Goal: Information Seeking & Learning: Learn about a topic

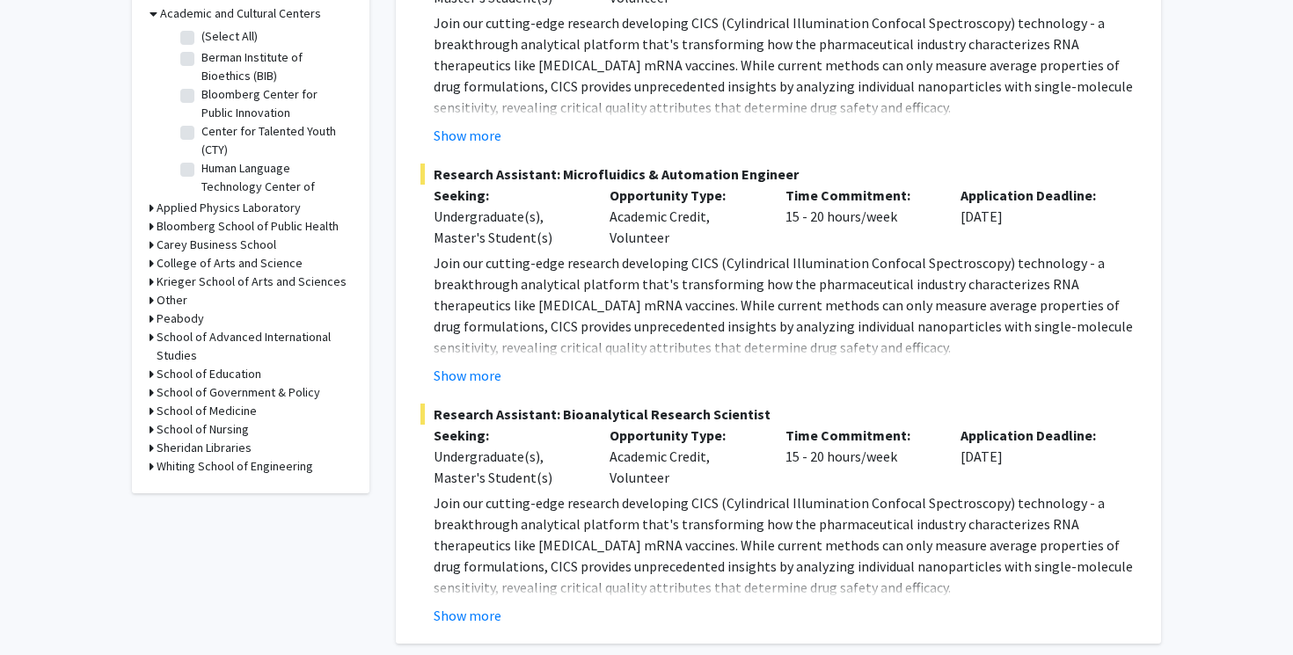
scroll to position [566, 0]
click at [470, 364] on button "Show more" at bounding box center [468, 374] width 68 height 21
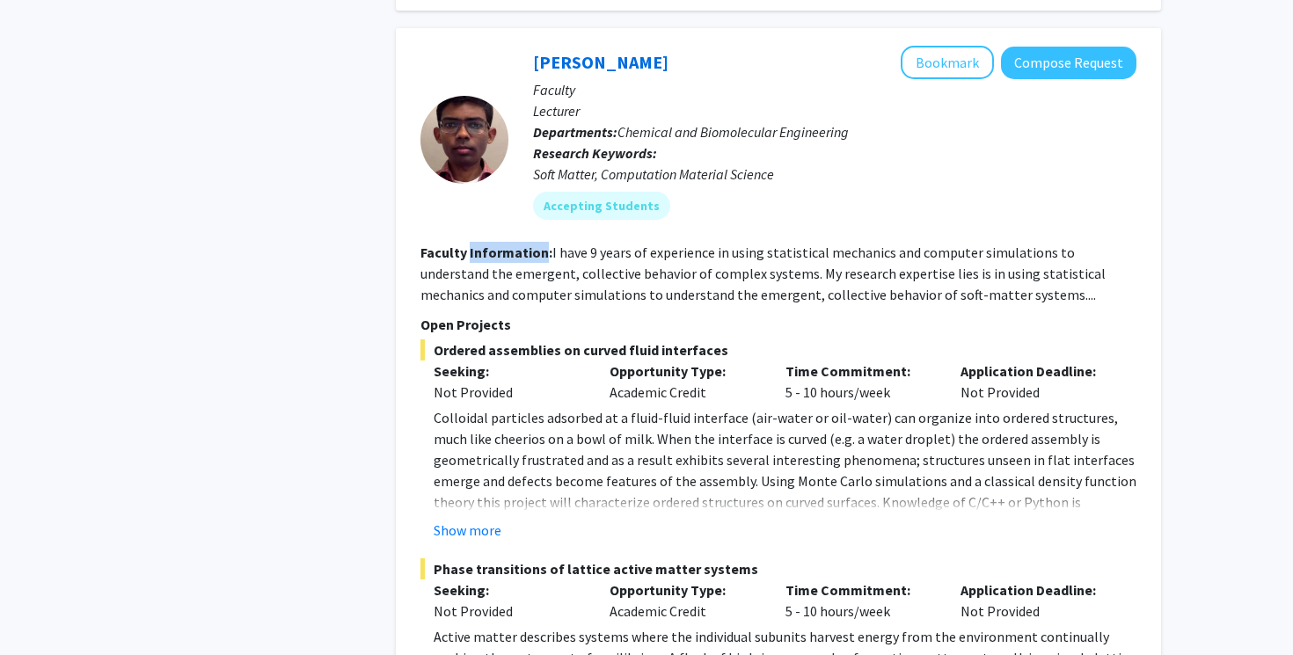
scroll to position [1835, 0]
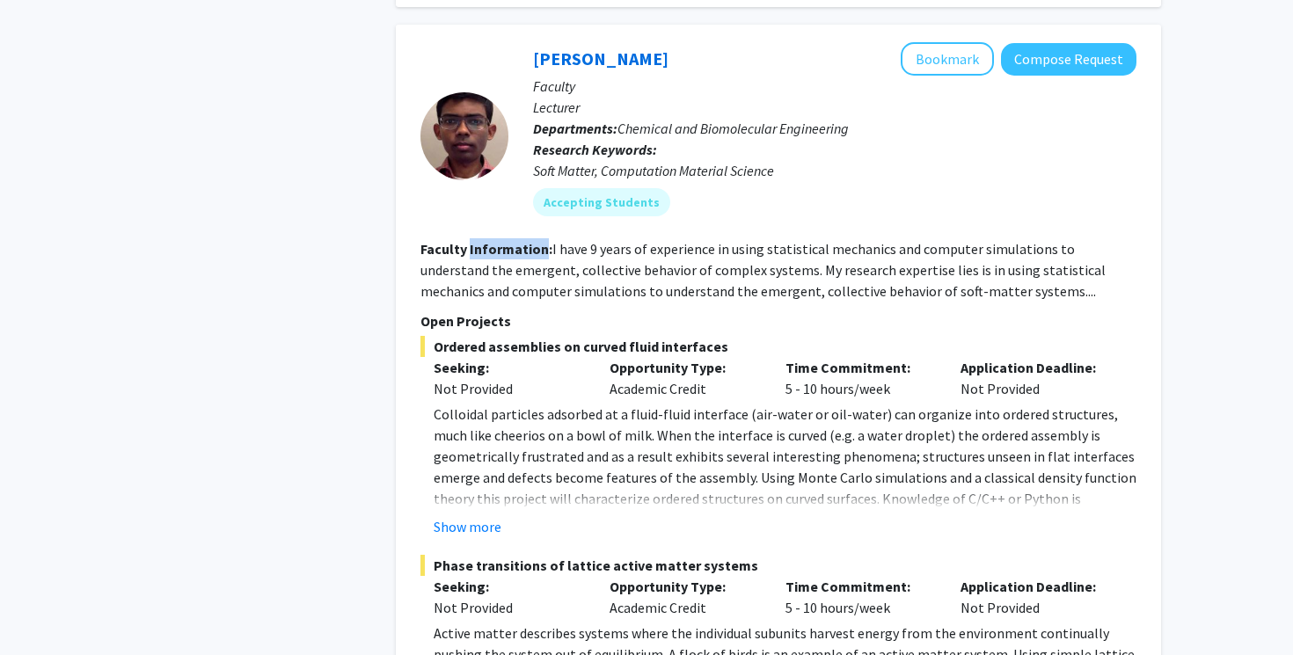
click at [530, 404] on p "Colloidal particles adsorbed at a fluid-fluid interface (air-water or oil-water…" at bounding box center [785, 467] width 703 height 127
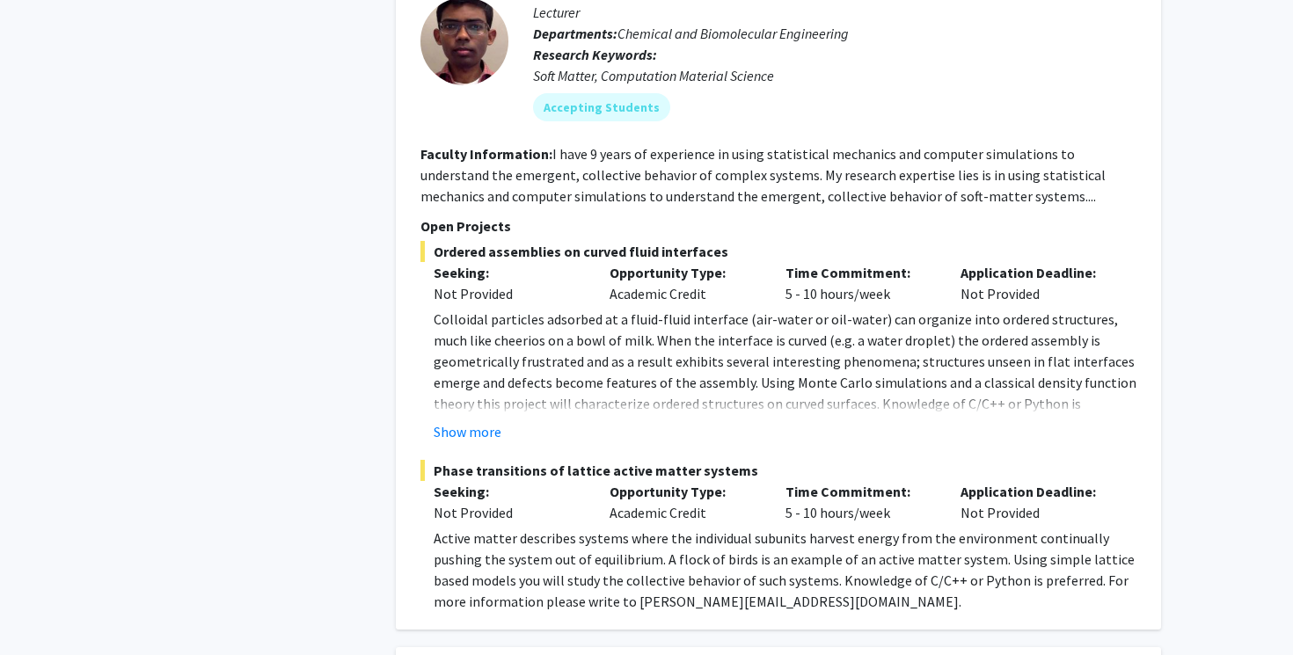
scroll to position [1957, 0]
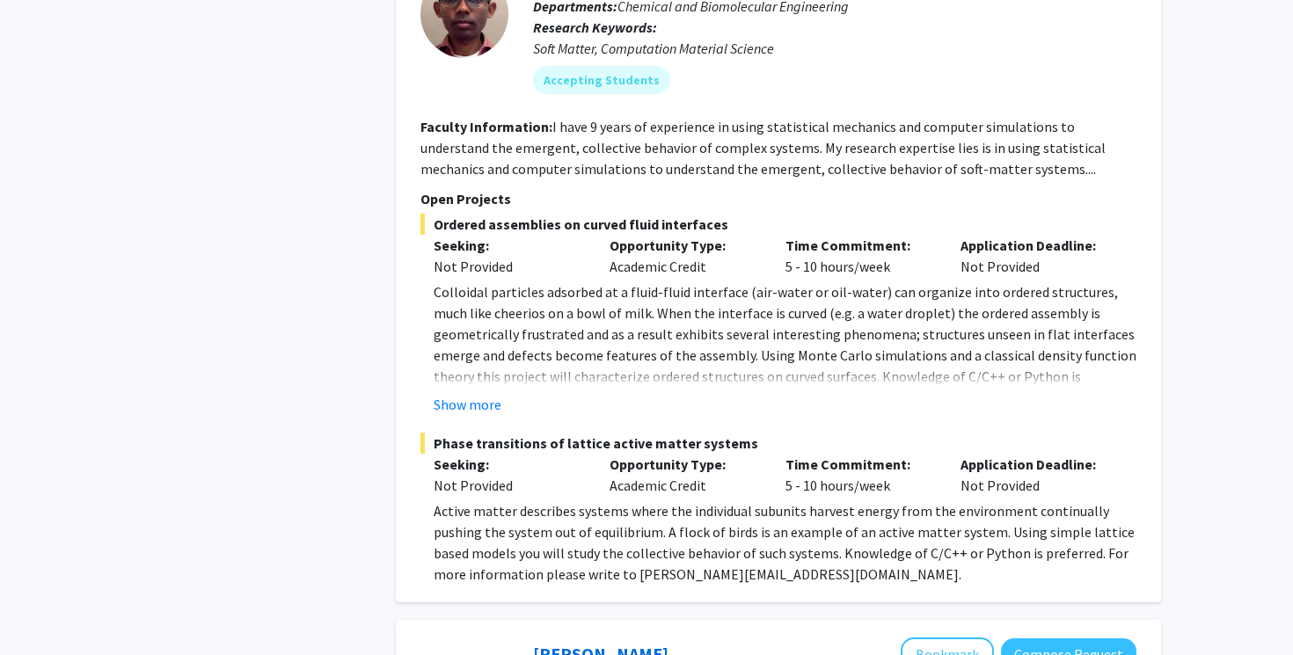
click at [476, 394] on button "Show more" at bounding box center [468, 404] width 68 height 21
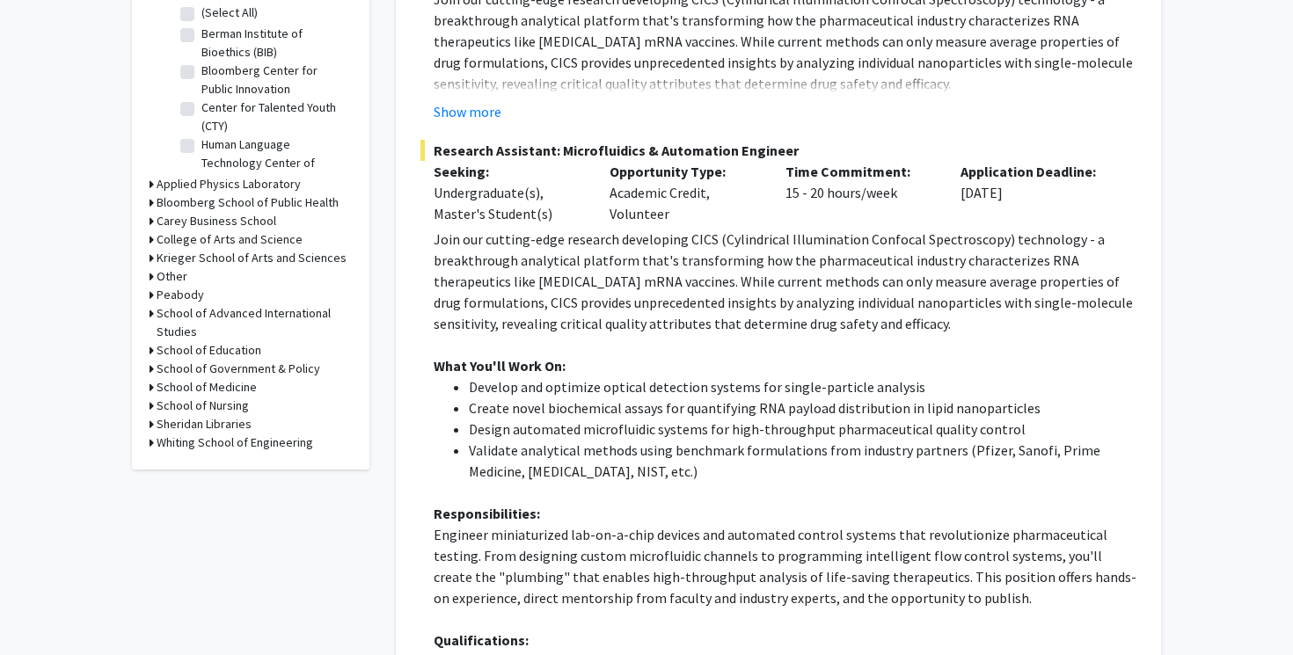
scroll to position [0, 0]
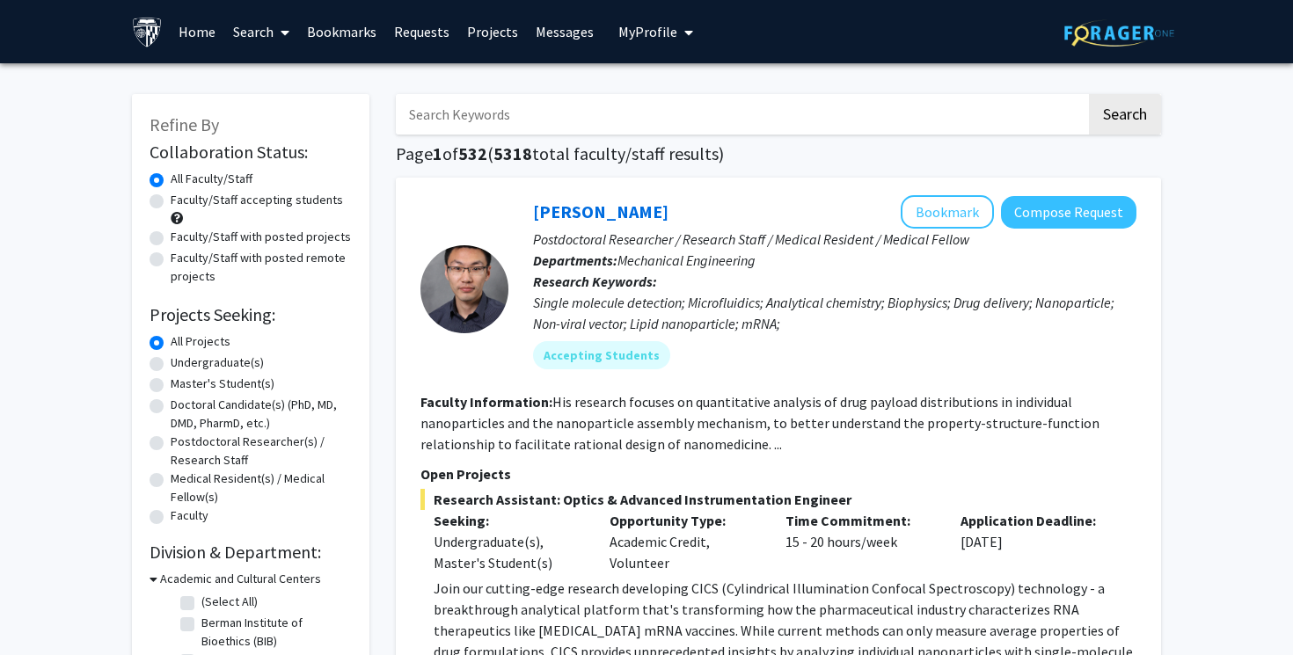
click at [171, 386] on label "Master's Student(s)" at bounding box center [223, 384] width 104 height 18
click at [171, 386] on input "Master's Student(s)" at bounding box center [176, 380] width 11 height 11
radio input "true"
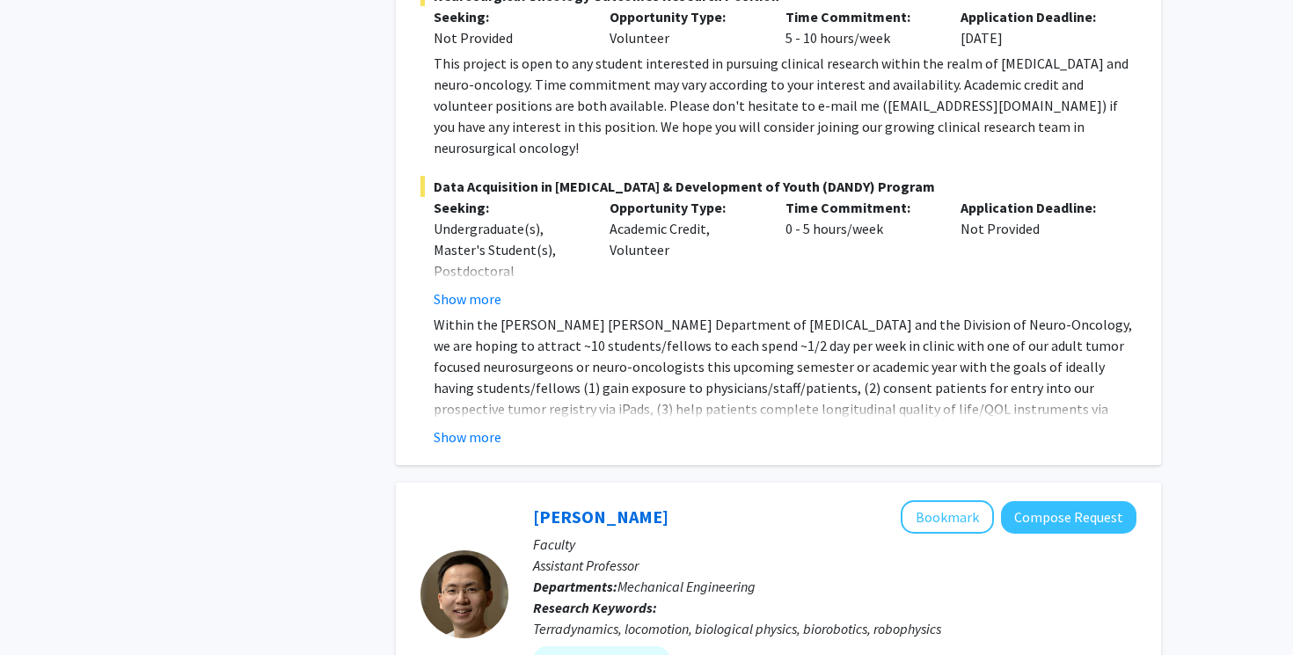
scroll to position [703, 0]
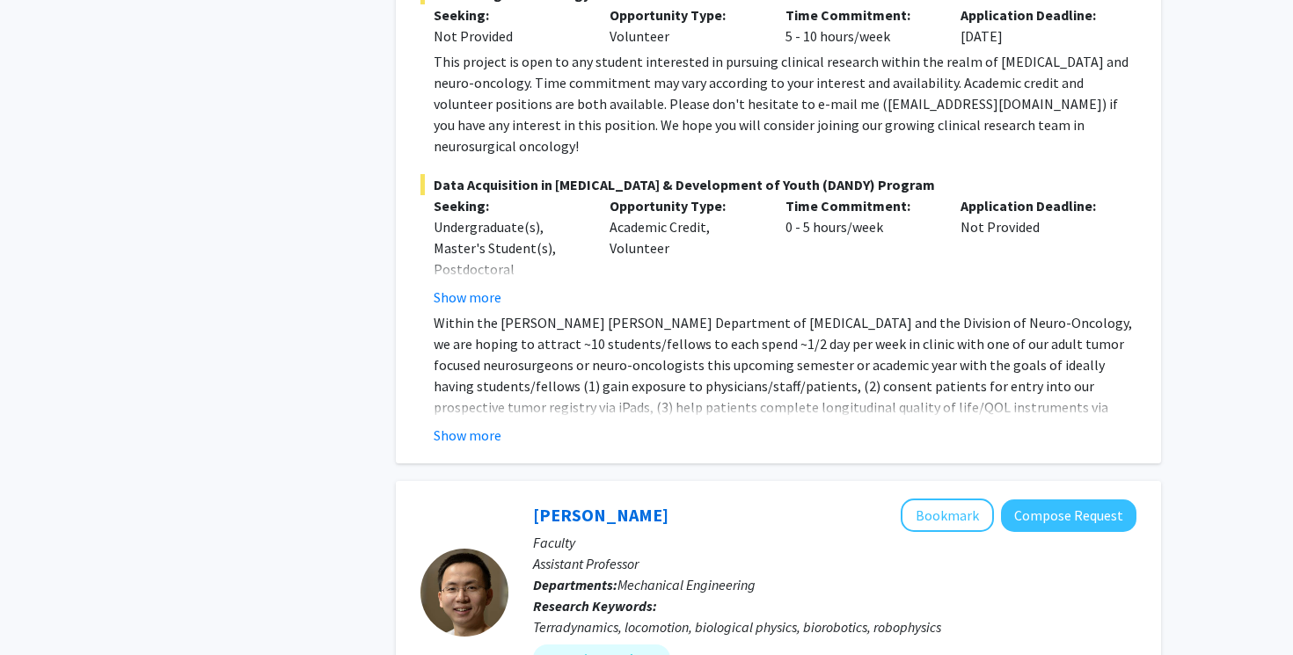
click at [464, 425] on button "Show more" at bounding box center [468, 435] width 68 height 21
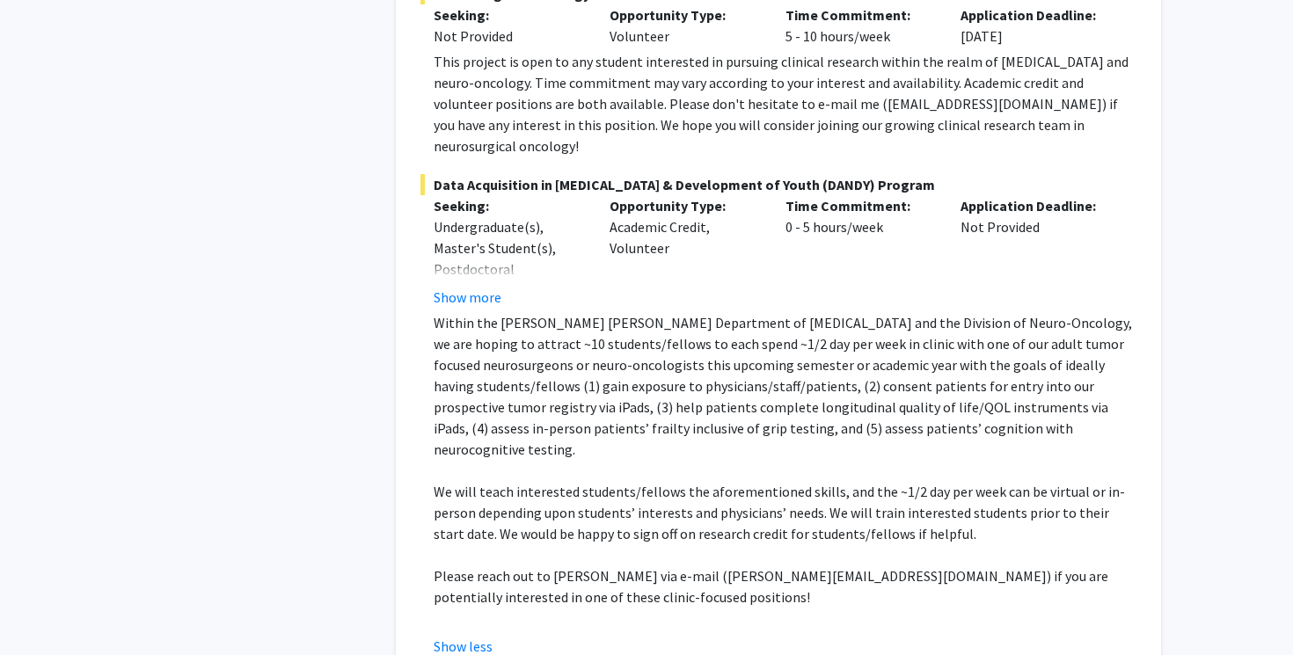
click at [477, 287] on button "Show more" at bounding box center [468, 297] width 68 height 21
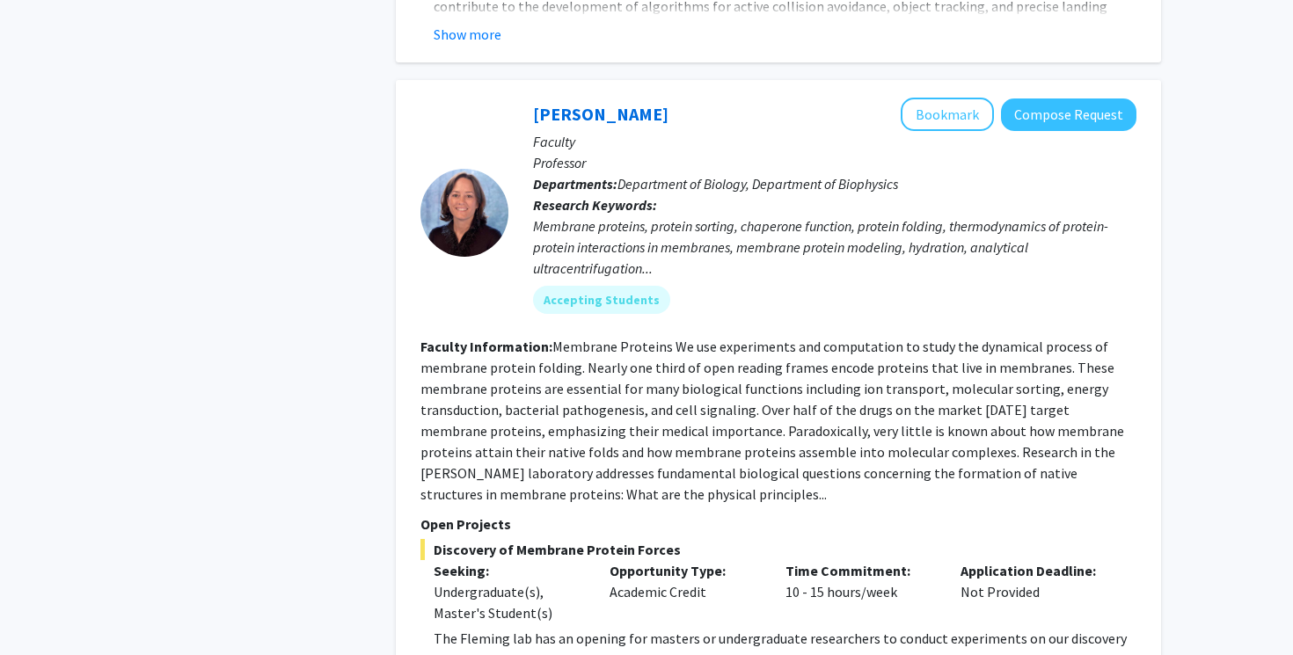
scroll to position [4145, 0]
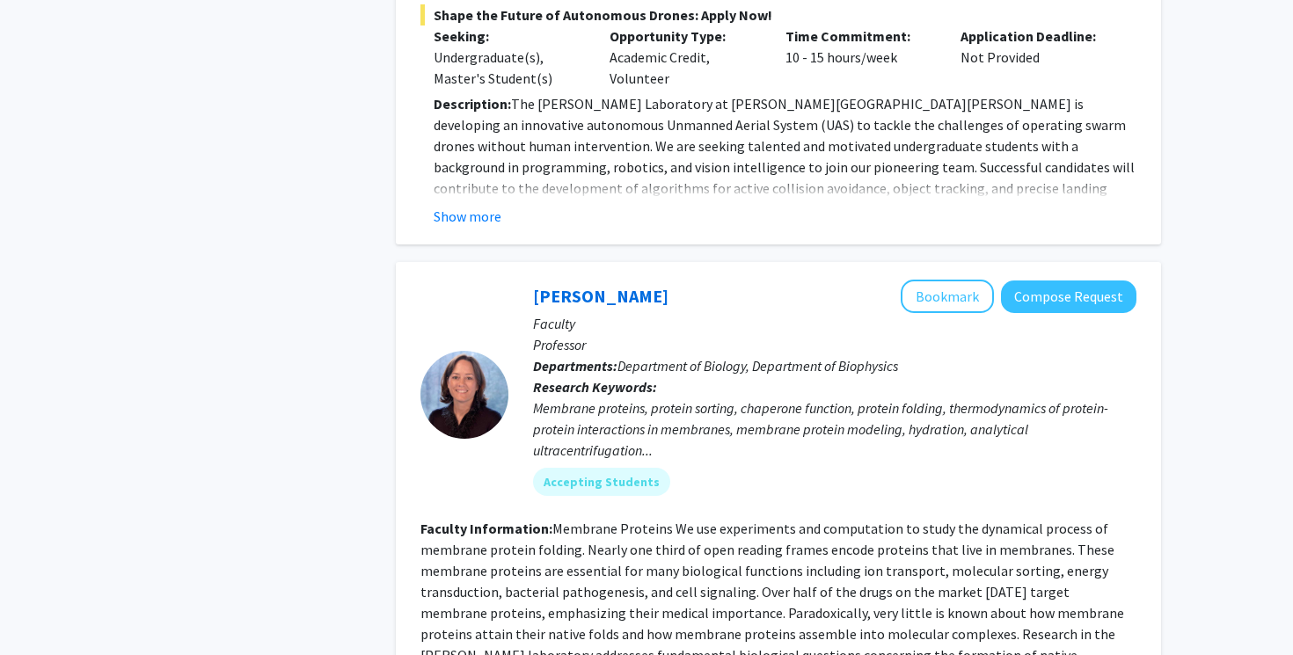
scroll to position [3868, 0]
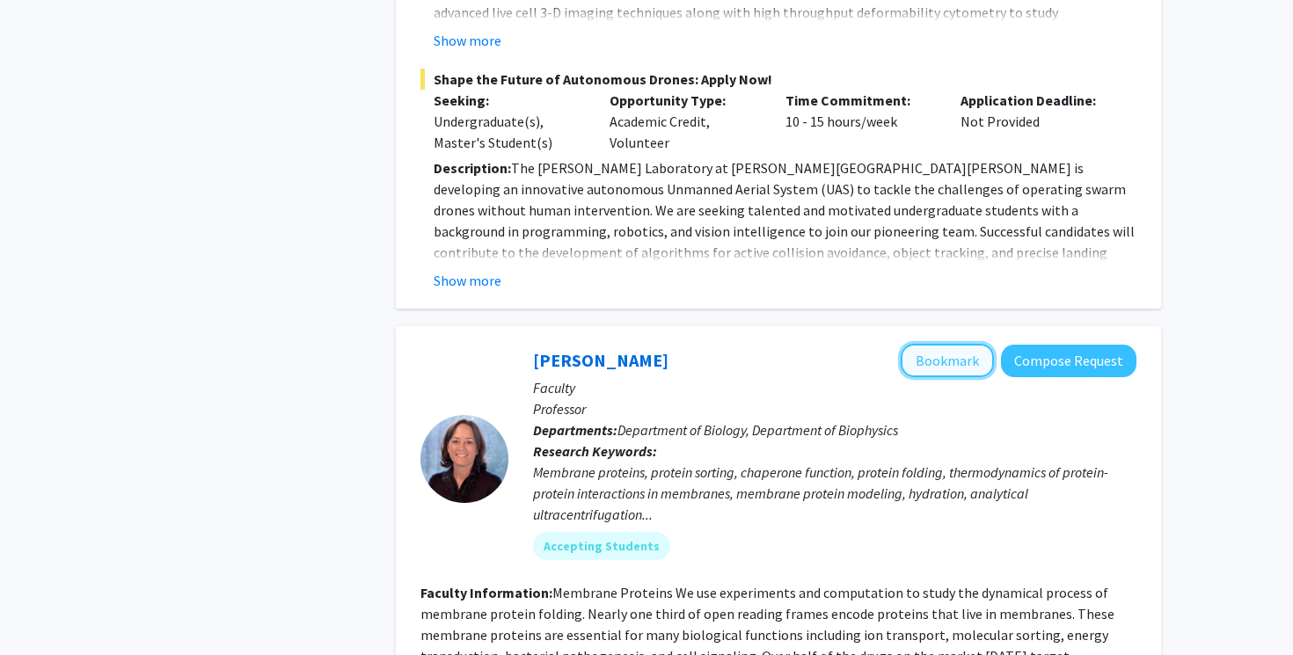
drag, startPoint x: 530, startPoint y: 398, endPoint x: 959, endPoint y: 232, distance: 460.2
click at [959, 344] on button "Bookmark" at bounding box center [946, 360] width 93 height 33
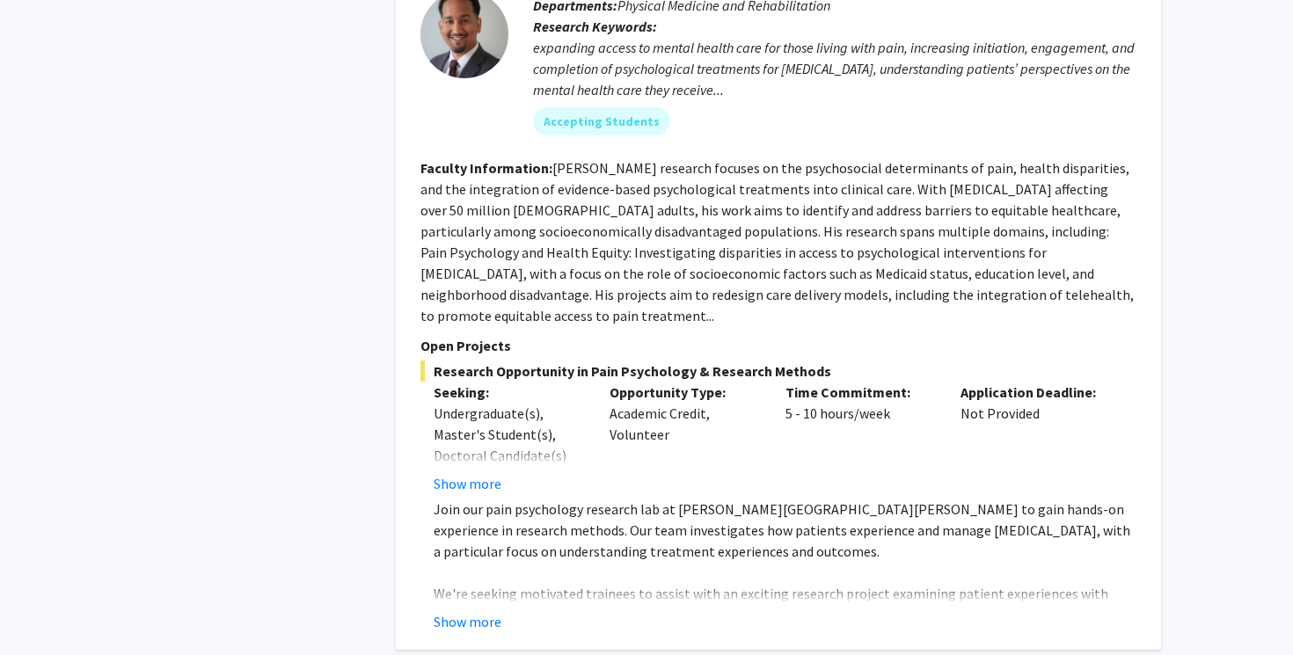
scroll to position [5244, 0]
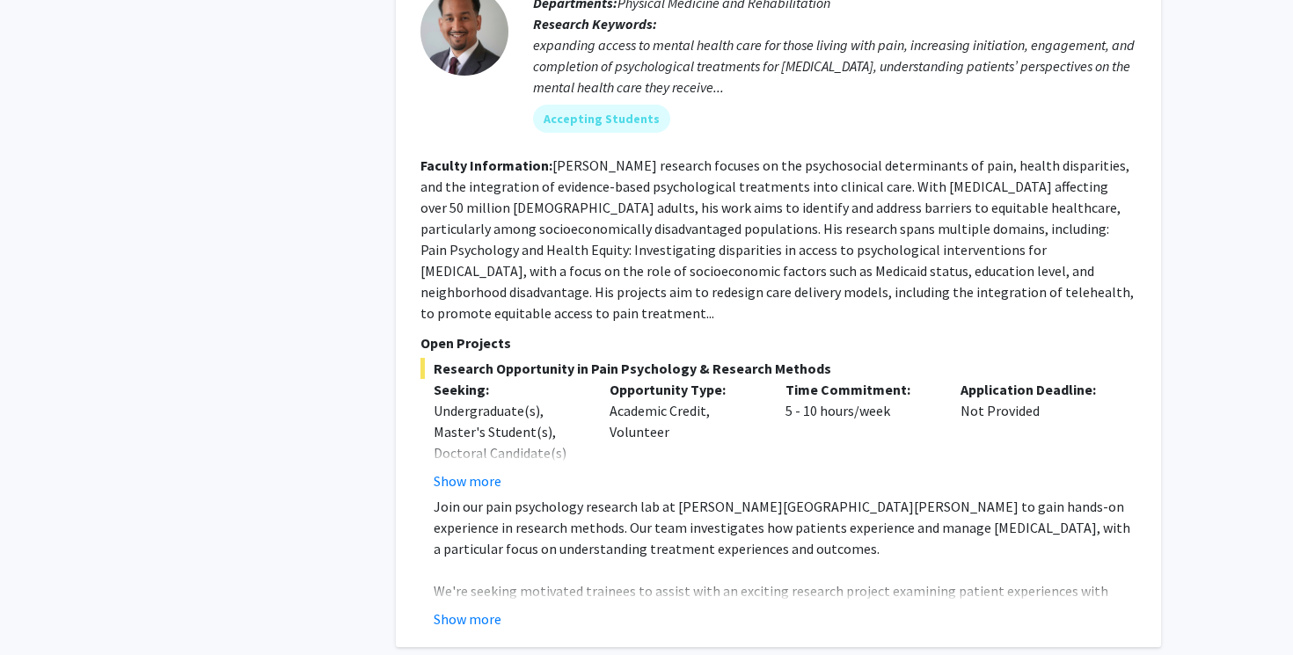
click at [472, 609] on button "Show more" at bounding box center [468, 619] width 68 height 21
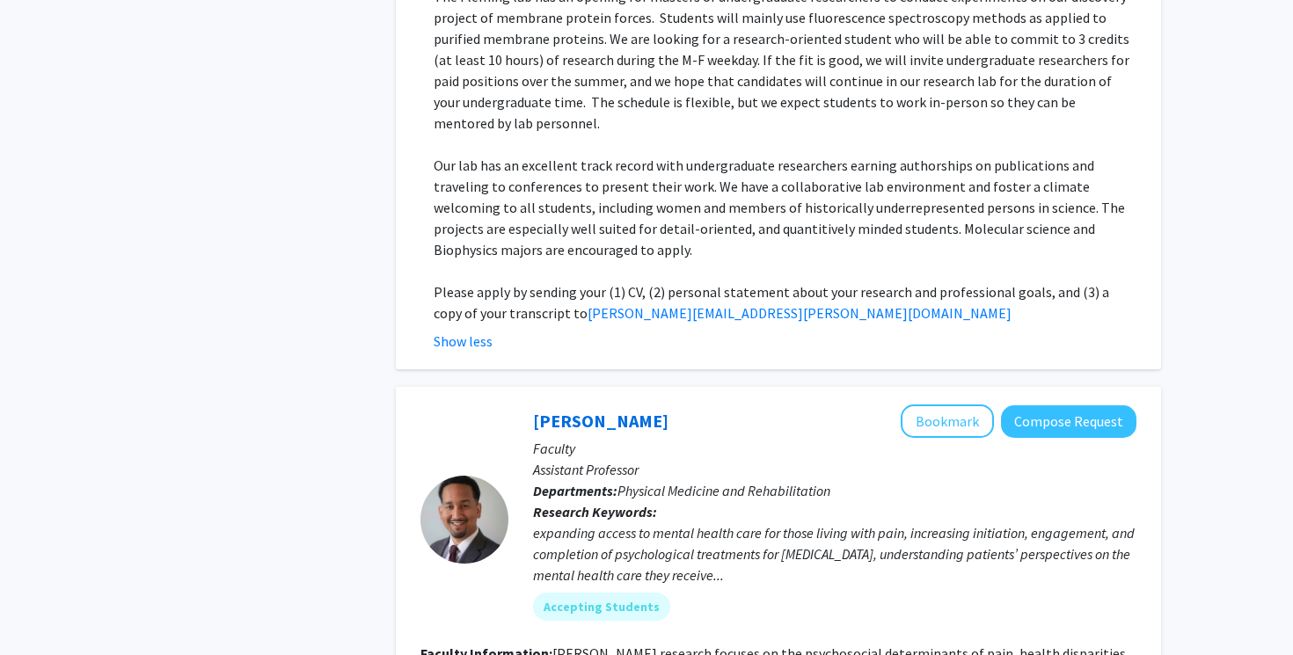
scroll to position [4764, 0]
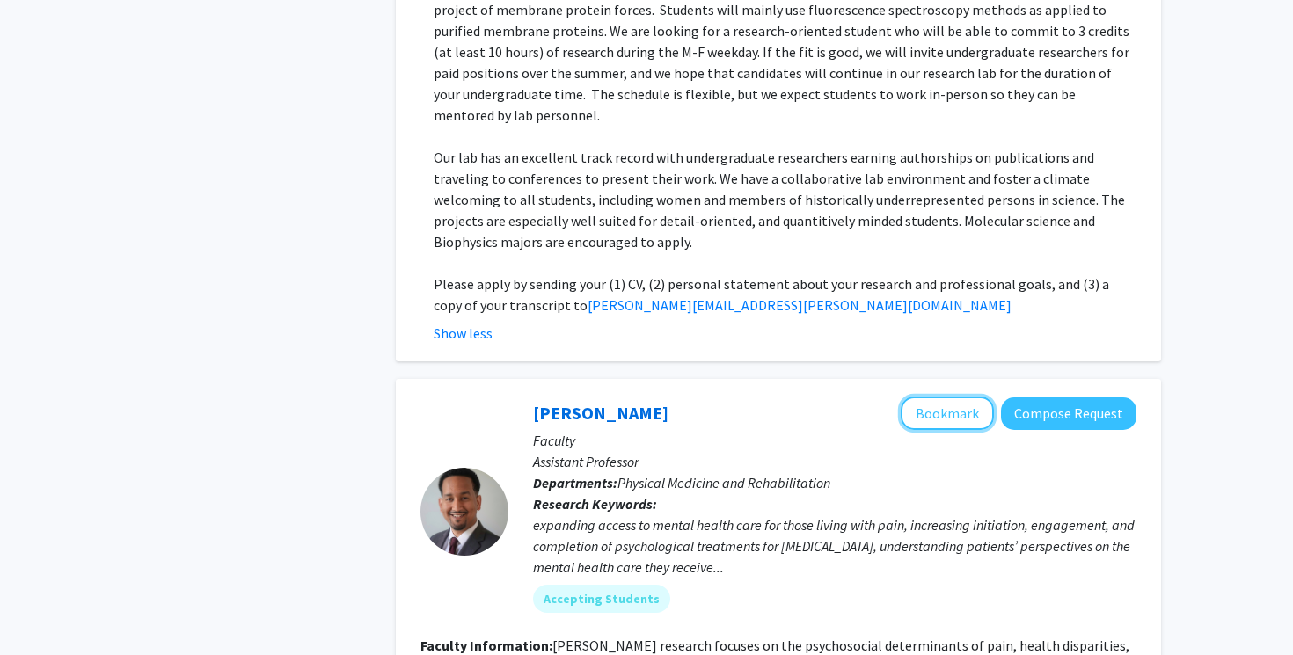
click at [968, 397] on button "Bookmark" at bounding box center [946, 413] width 93 height 33
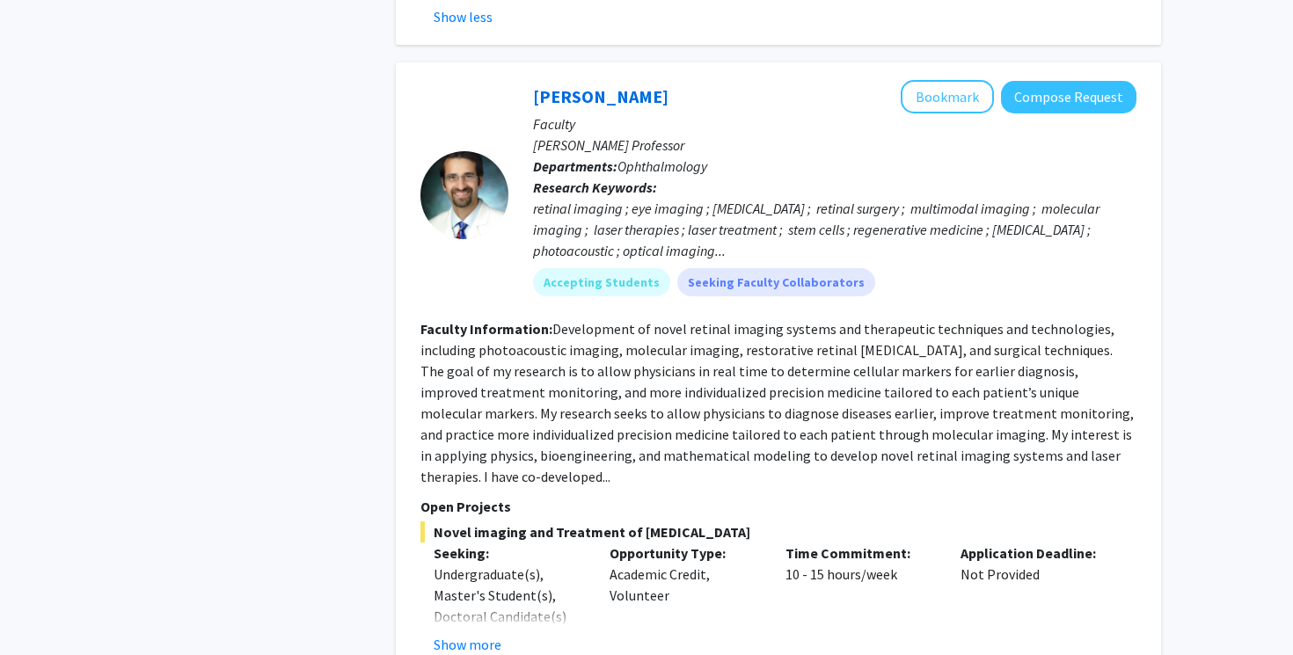
scroll to position [6166, 0]
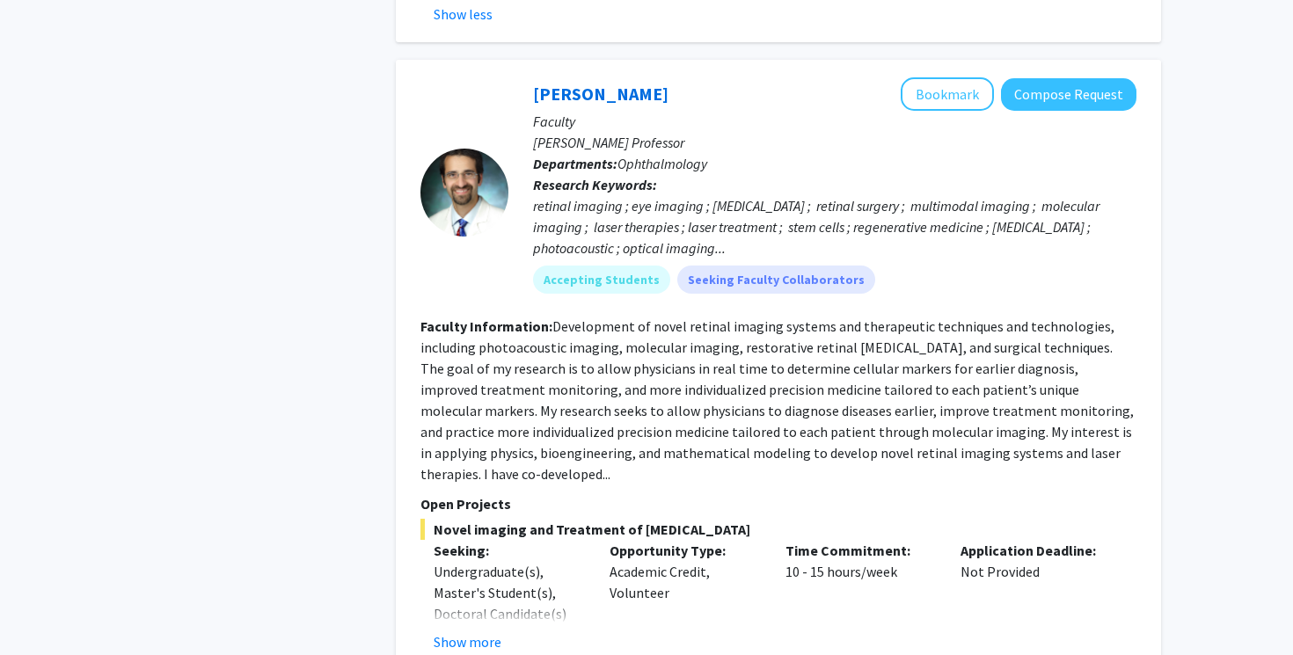
click at [468, 631] on button "Show more" at bounding box center [468, 641] width 68 height 21
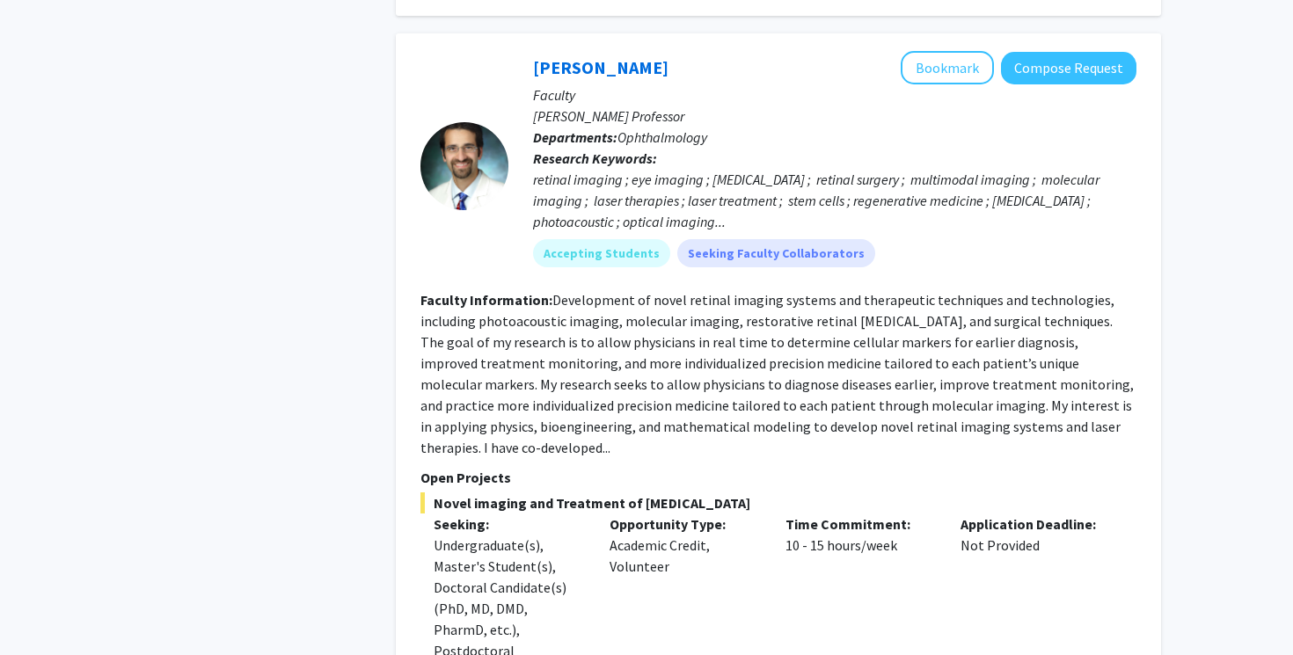
scroll to position [6186, 0]
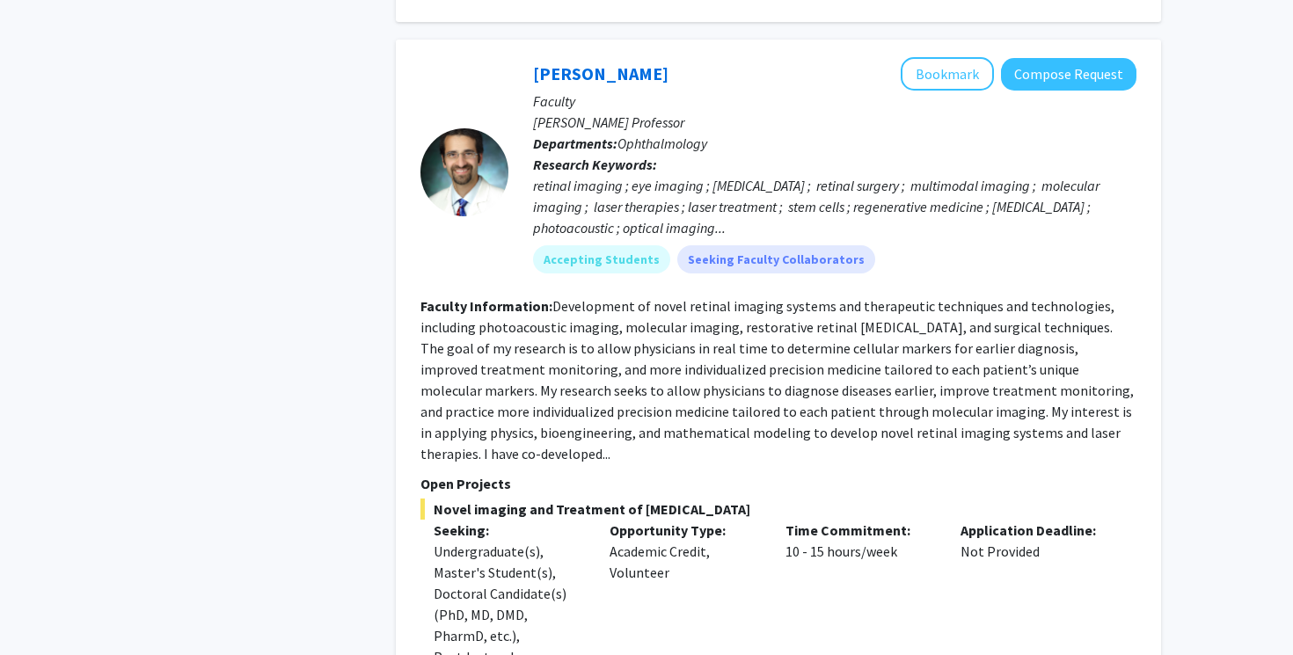
drag, startPoint x: 959, startPoint y: 232, endPoint x: 626, endPoint y: 405, distance: 375.2
click at [626, 520] on div "Opportunity Type: Academic Credit, Volunteer" at bounding box center [684, 650] width 176 height 260
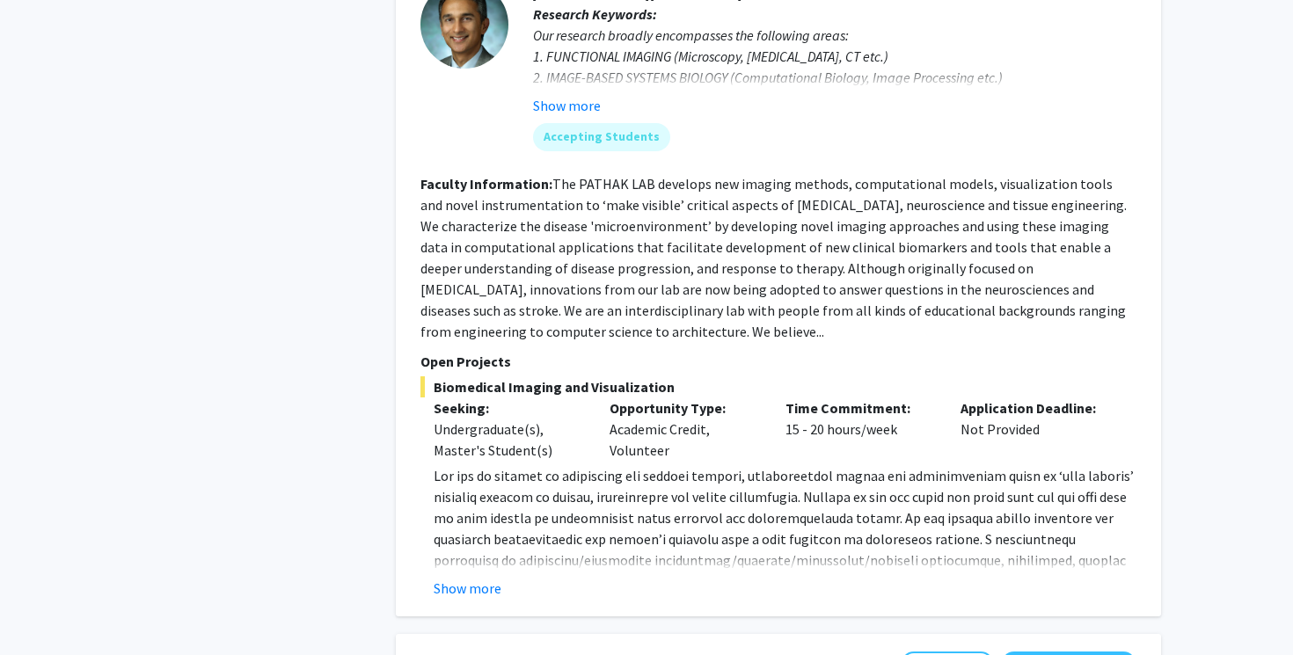
scroll to position [8453, 0]
